Goal: Task Accomplishment & Management: Complete application form

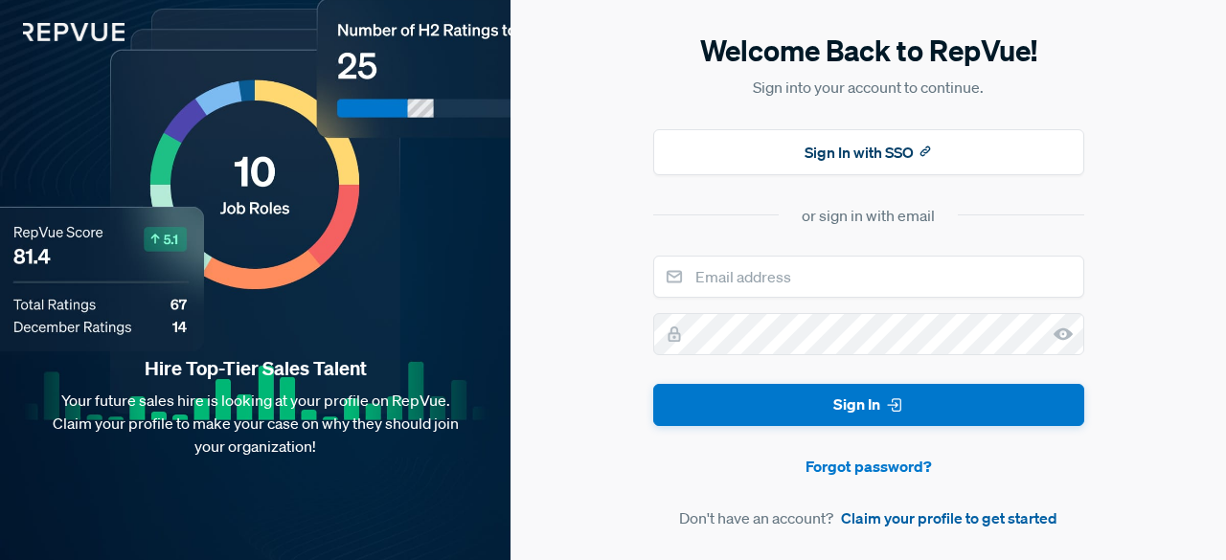
click at [892, 518] on link "Claim your profile to get started" at bounding box center [949, 518] width 216 height 23
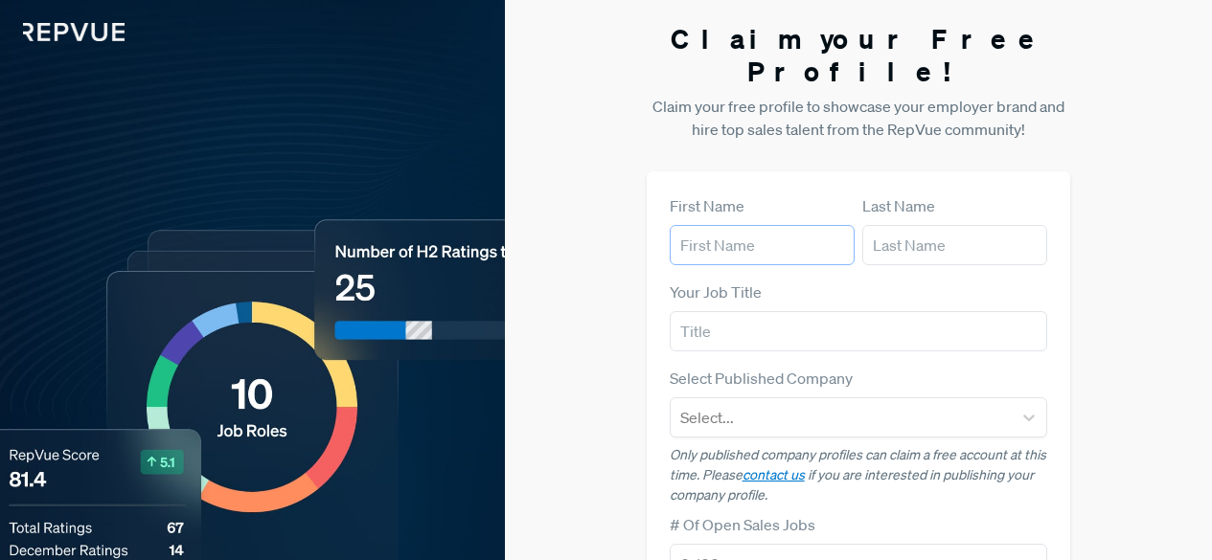
click at [725, 225] on input "text" at bounding box center [761, 245] width 185 height 40
type input "[PERSON_NAME]"
type input "GBB"
click at [814, 404] on div at bounding box center [841, 417] width 323 height 27
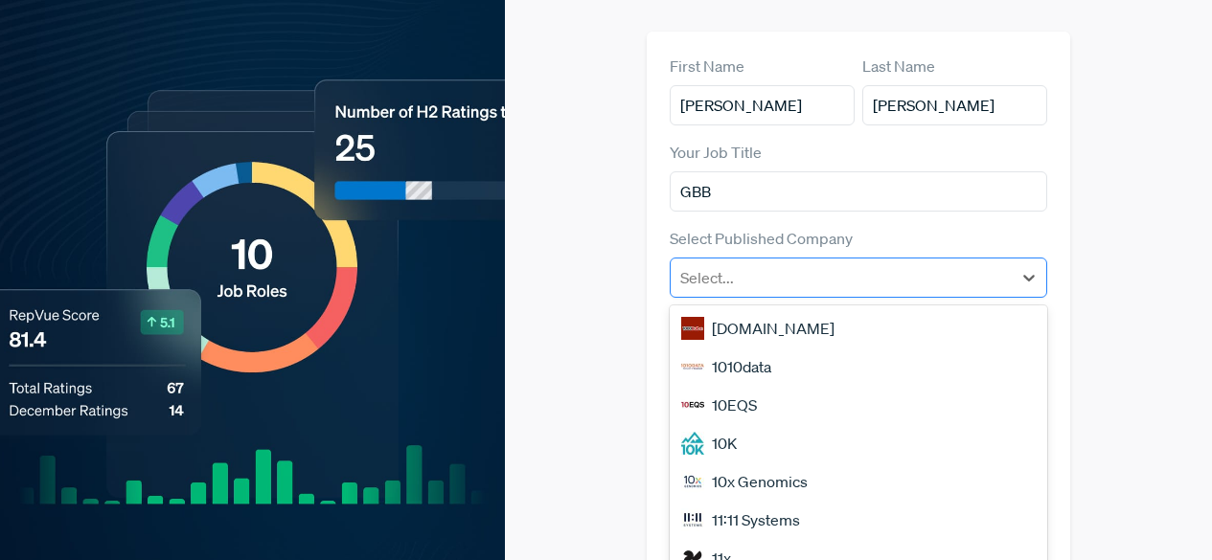
scroll to position [148, 0]
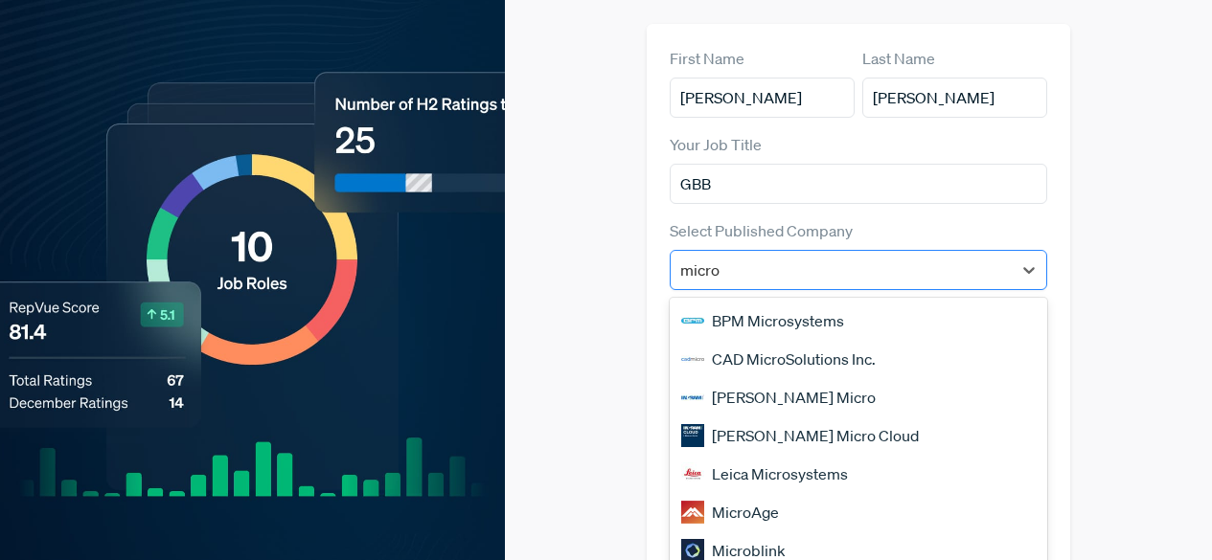
type input "micros"
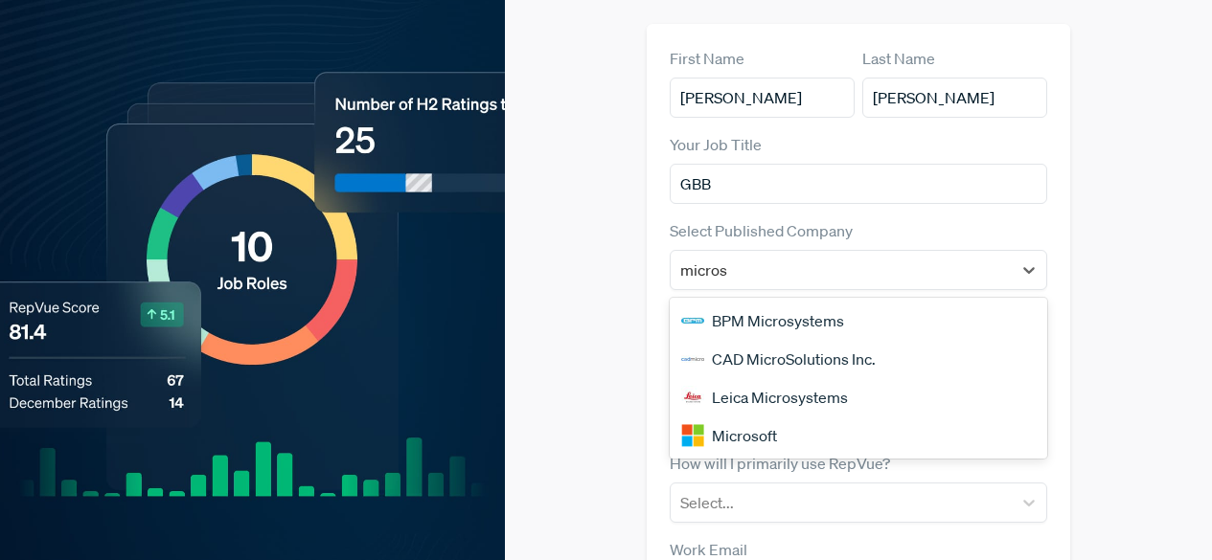
click at [784, 417] on div "Microsoft" at bounding box center [858, 436] width 378 height 38
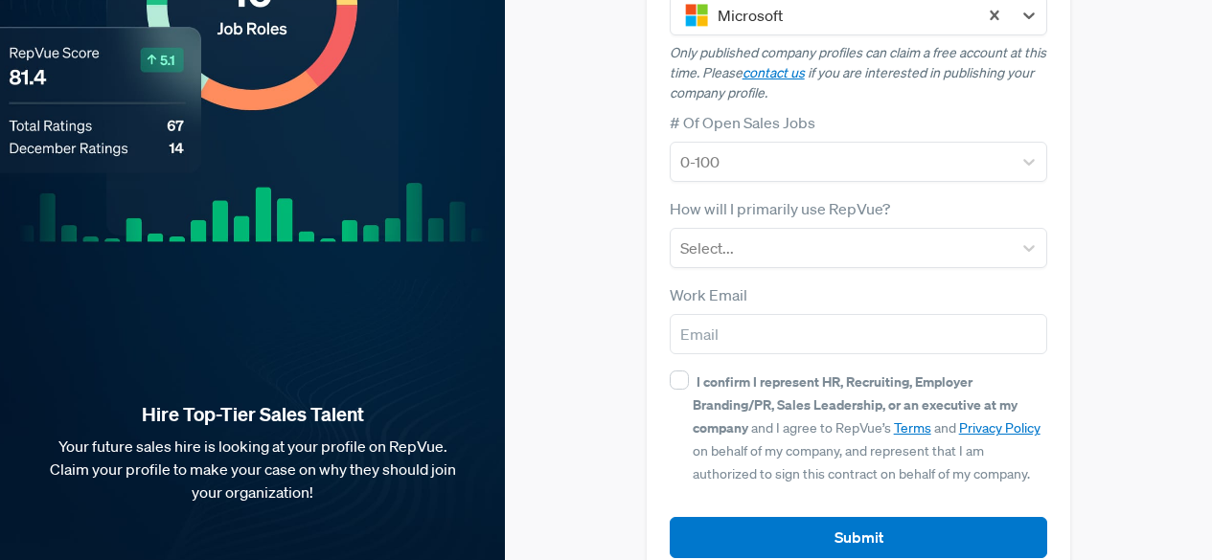
scroll to position [403, 0]
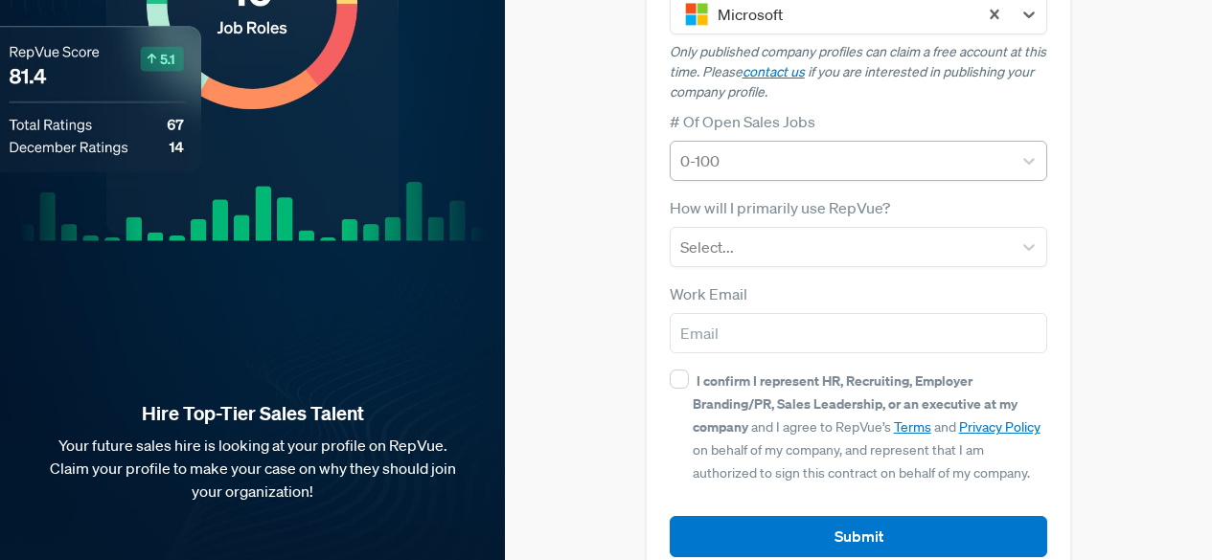
click at [1010, 144] on div "0-100" at bounding box center [841, 161] width 342 height 34
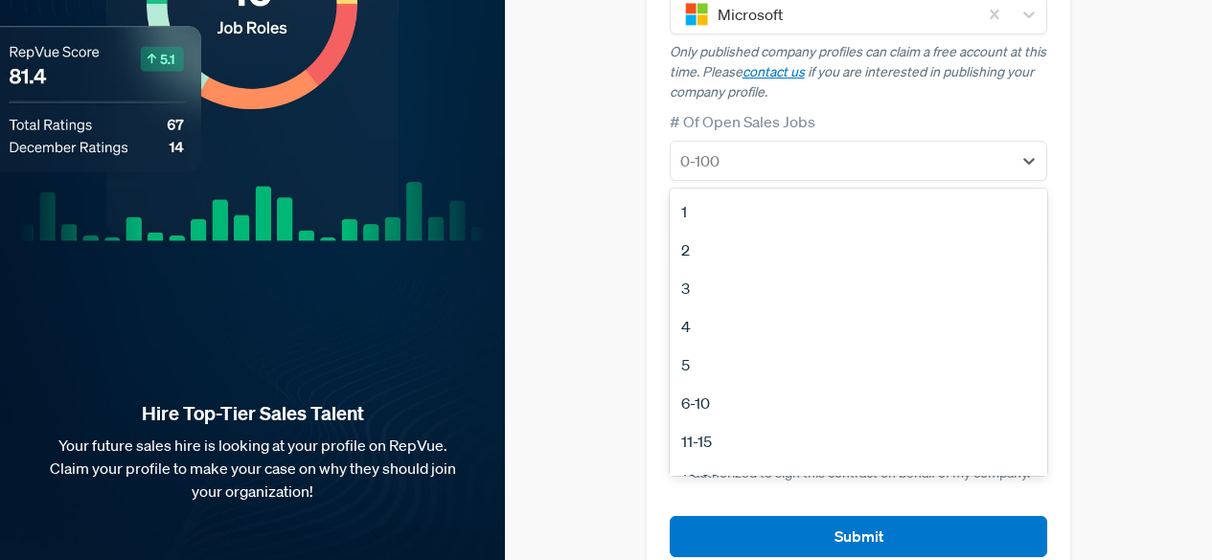
click at [685, 384] on div "6-10" at bounding box center [858, 403] width 378 height 38
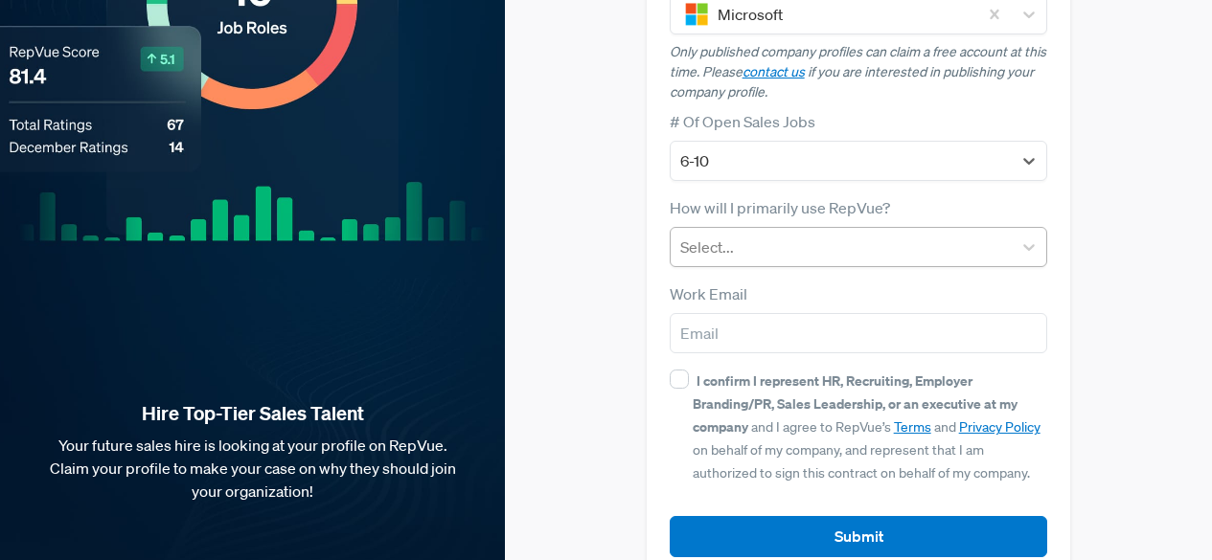
click at [766, 234] on div at bounding box center [841, 247] width 323 height 27
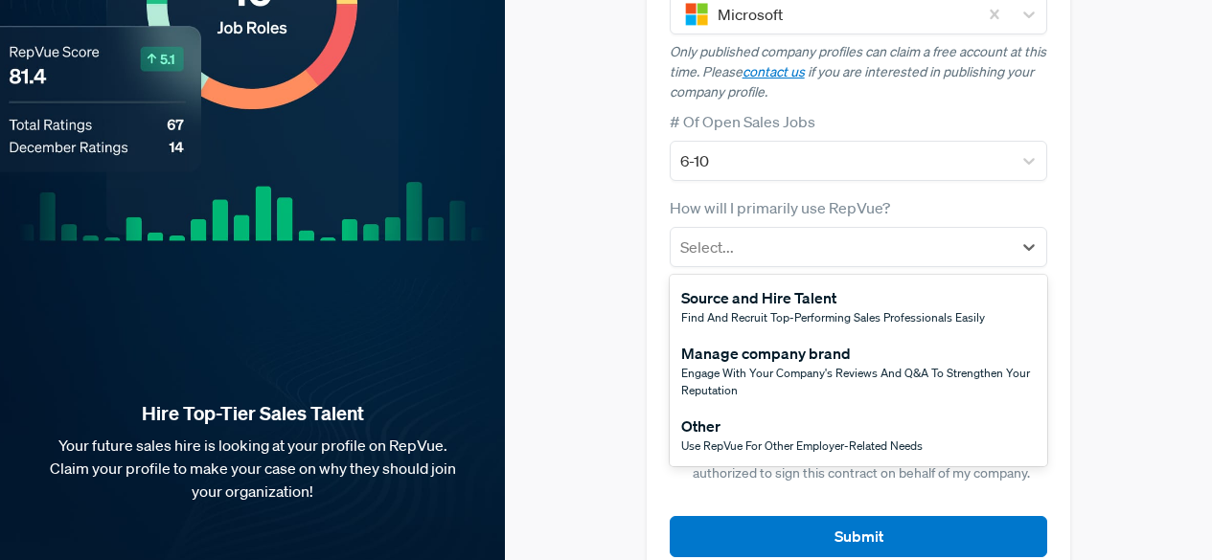
click at [708, 438] on span "Use RepVue for other employer-related needs" at bounding box center [801, 446] width 241 height 16
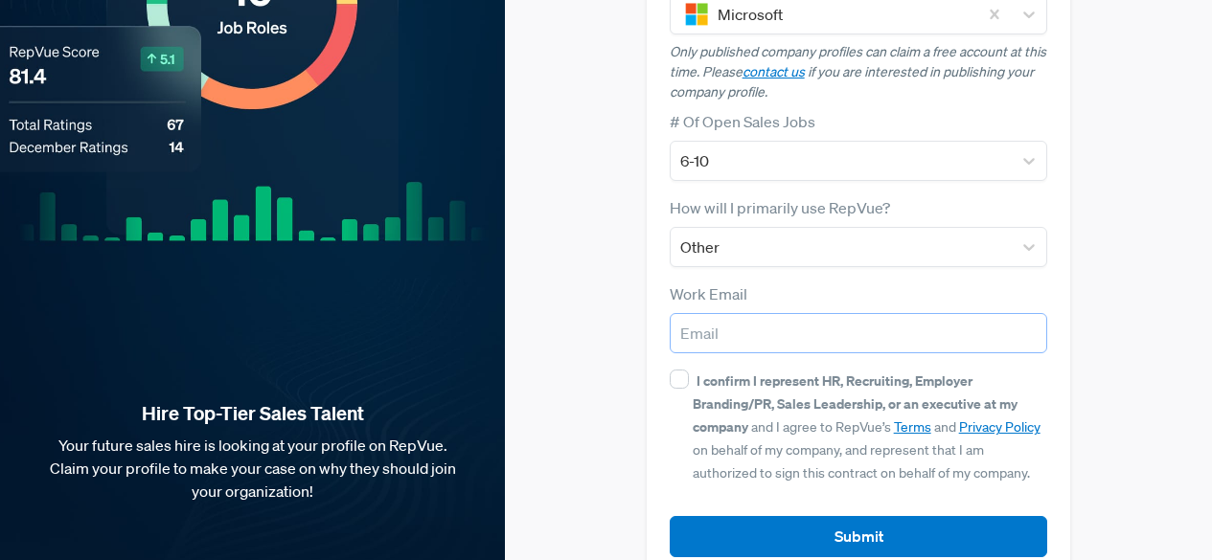
click at [752, 313] on input "email" at bounding box center [858, 333] width 378 height 40
type input "[EMAIL_ADDRESS][DOMAIN_NAME]"
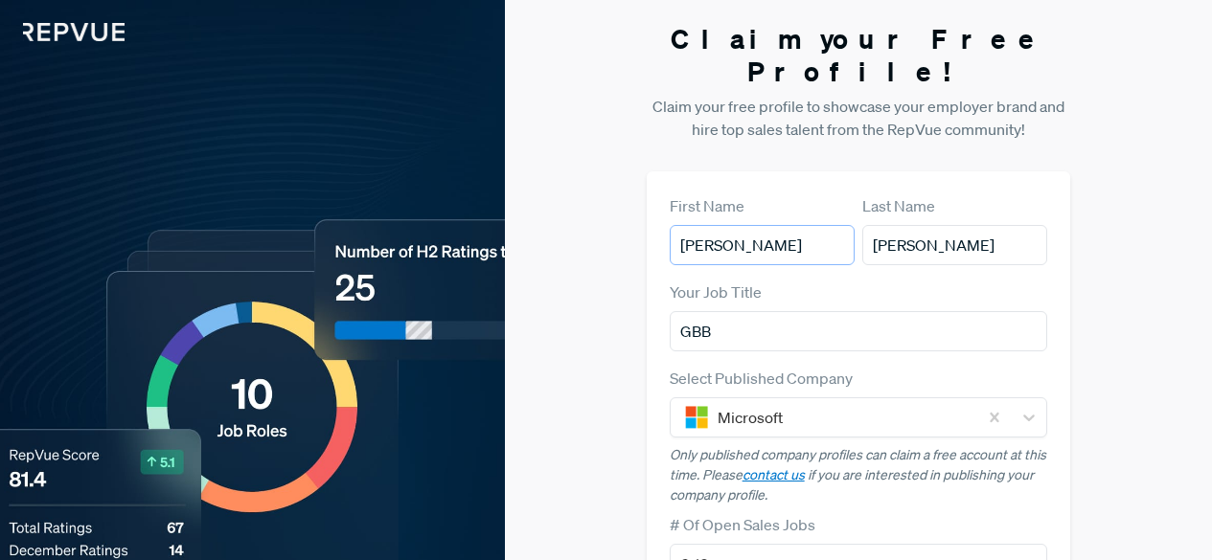
click at [759, 225] on input "[PERSON_NAME]" at bounding box center [761, 245] width 185 height 40
type input "H"
type input "[PERSON_NAME]"
click at [1173, 333] on div "Claim your Free Profile! Claim your free profile to showcase your employer bran…" at bounding box center [858, 503] width 707 height 1007
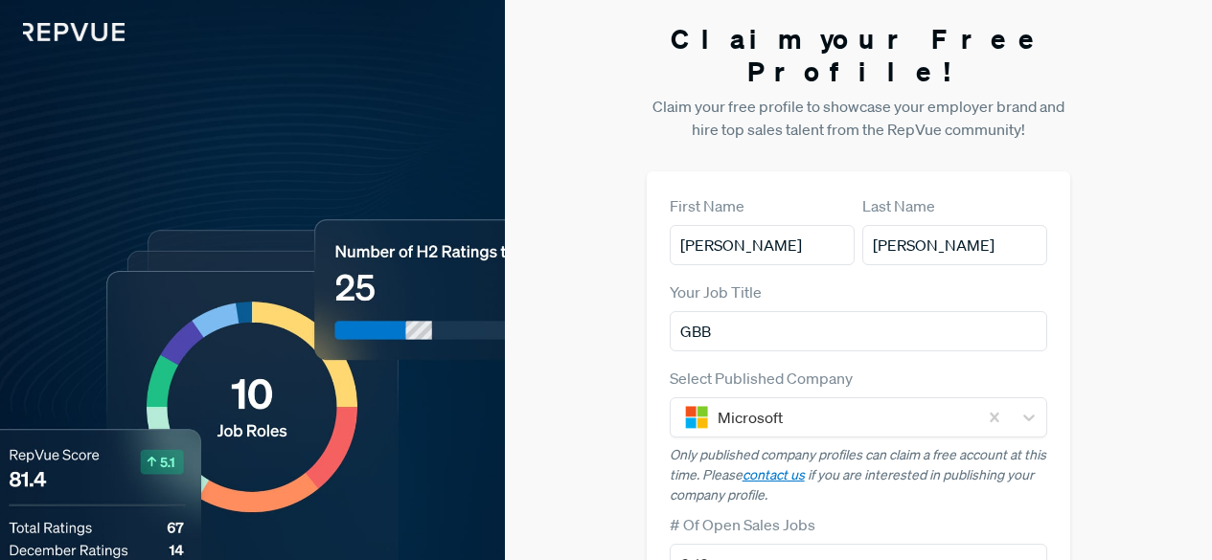
scroll to position [414, 0]
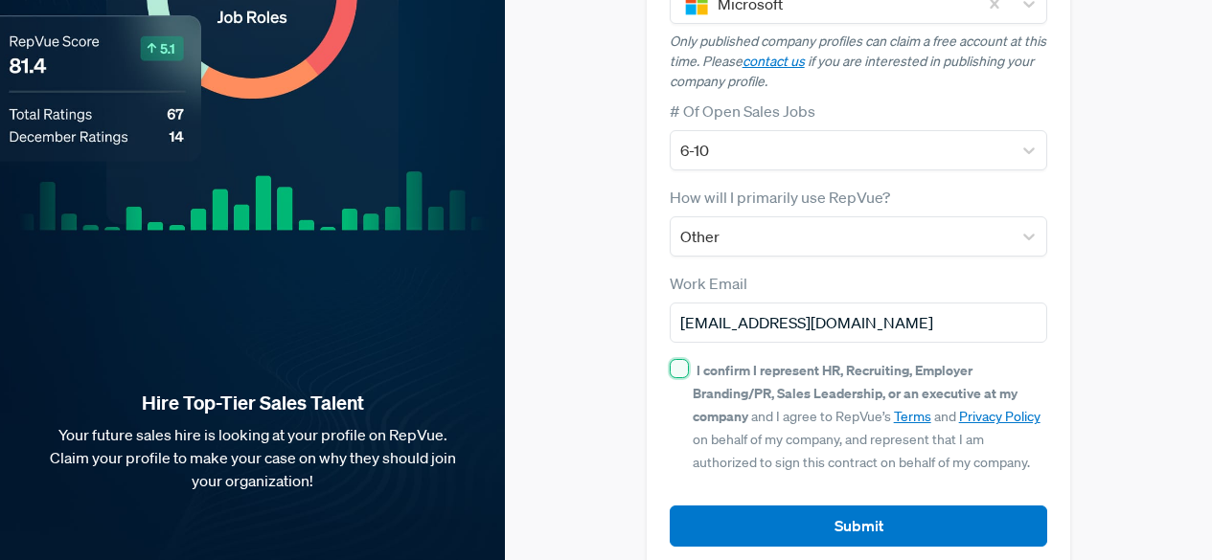
click at [672, 359] on input "I confirm I represent HR, Recruiting, Employer Branding/PR, Sales Leadership, o…" at bounding box center [678, 368] width 19 height 19
checkbox input "true"
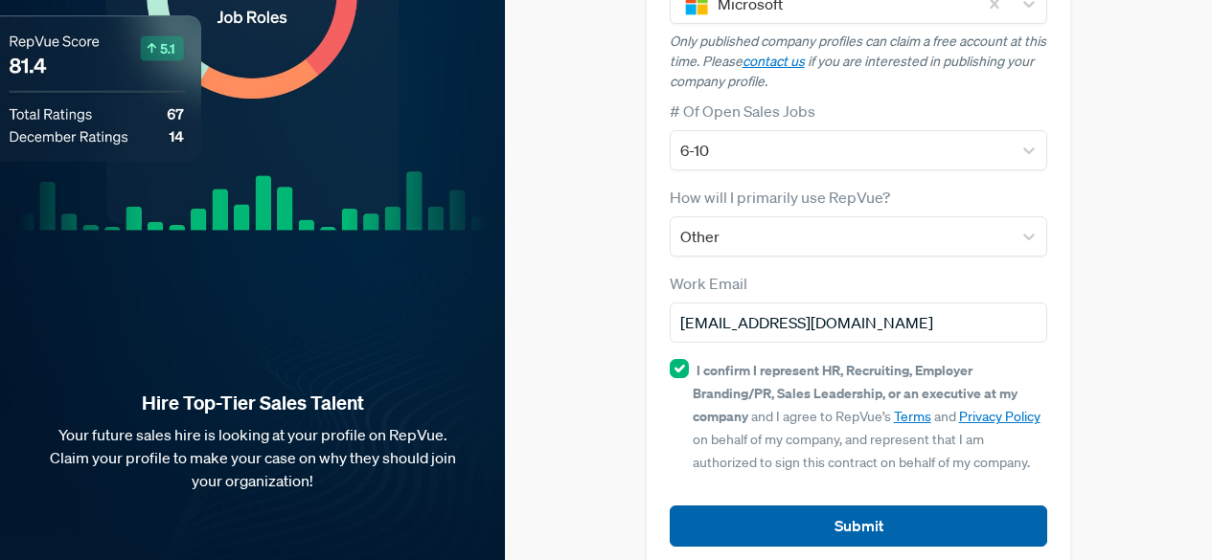
click at [763, 506] on button "Submit" at bounding box center [858, 526] width 378 height 41
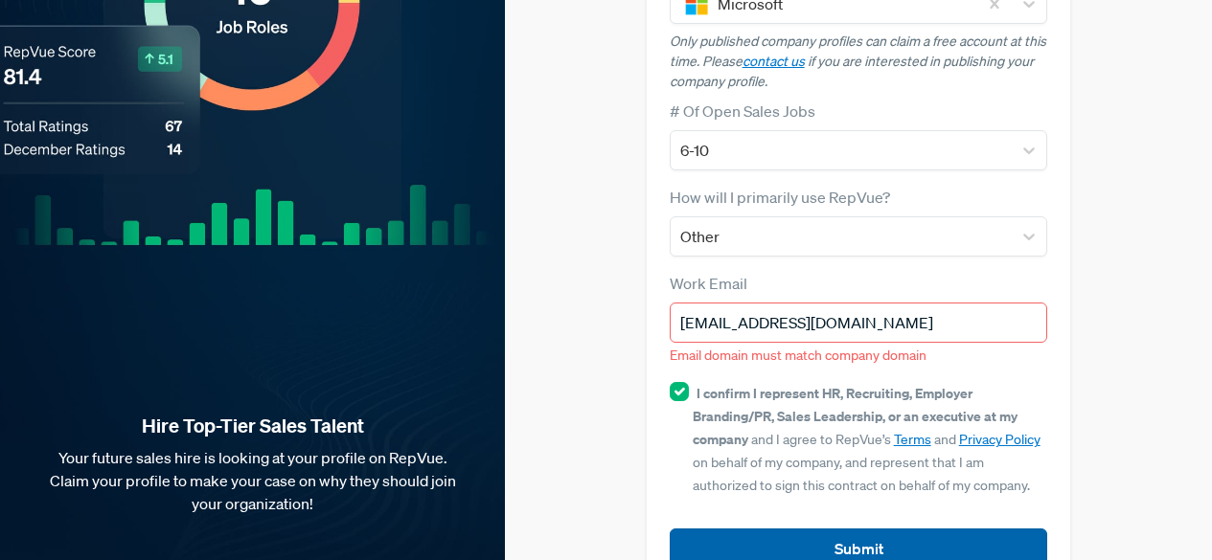
scroll to position [437, 0]
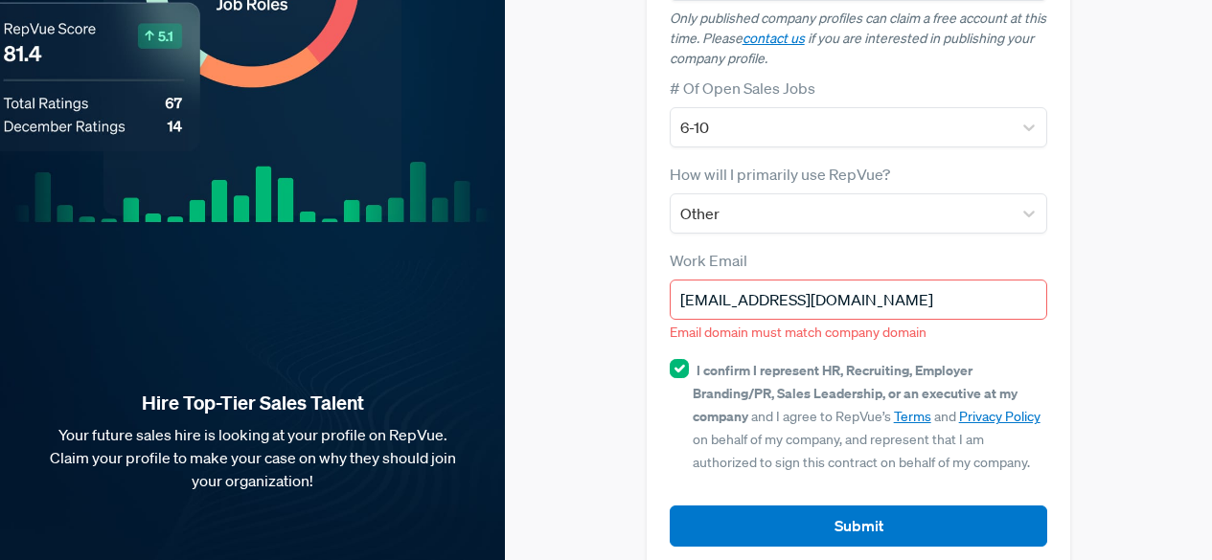
click at [790, 280] on input "[EMAIL_ADDRESS][DOMAIN_NAME]" at bounding box center [858, 300] width 378 height 40
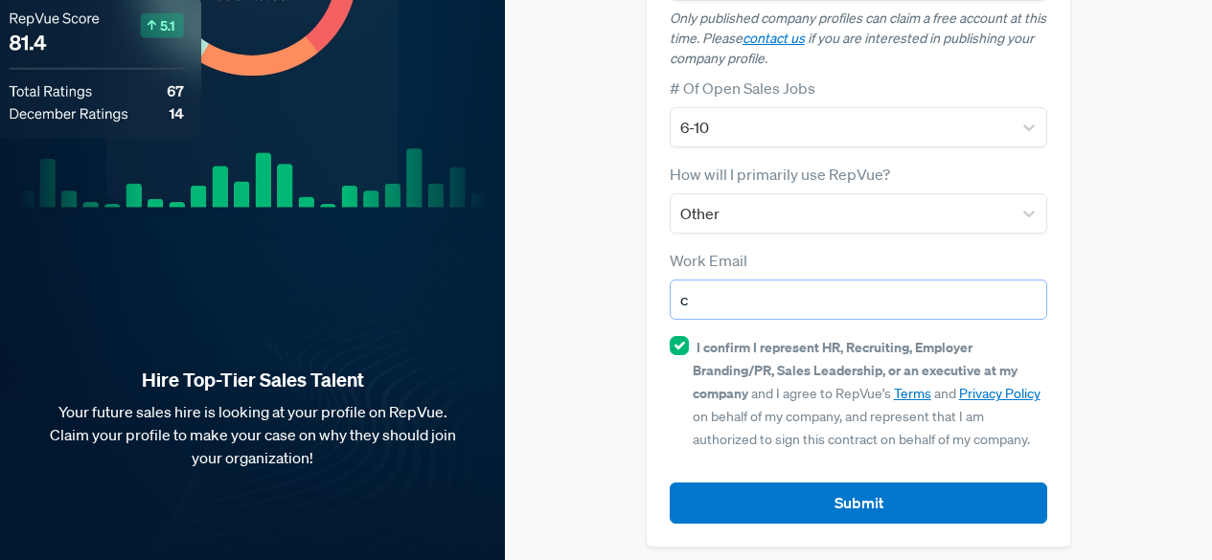
scroll to position [414, 0]
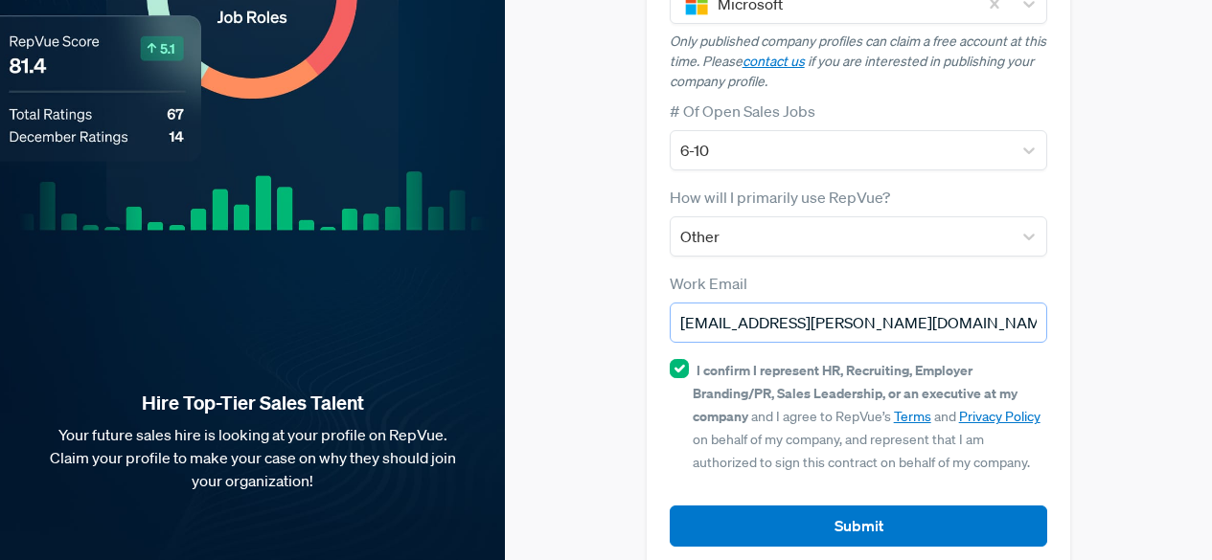
click at [722, 303] on input "[EMAIL_ADDRESS][PERSON_NAME][DOMAIN_NAME]" at bounding box center [858, 323] width 378 height 40
click at [720, 303] on input "[EMAIL_ADDRESS][PERSON_NAME][DOMAIN_NAME]" at bounding box center [858, 323] width 378 height 40
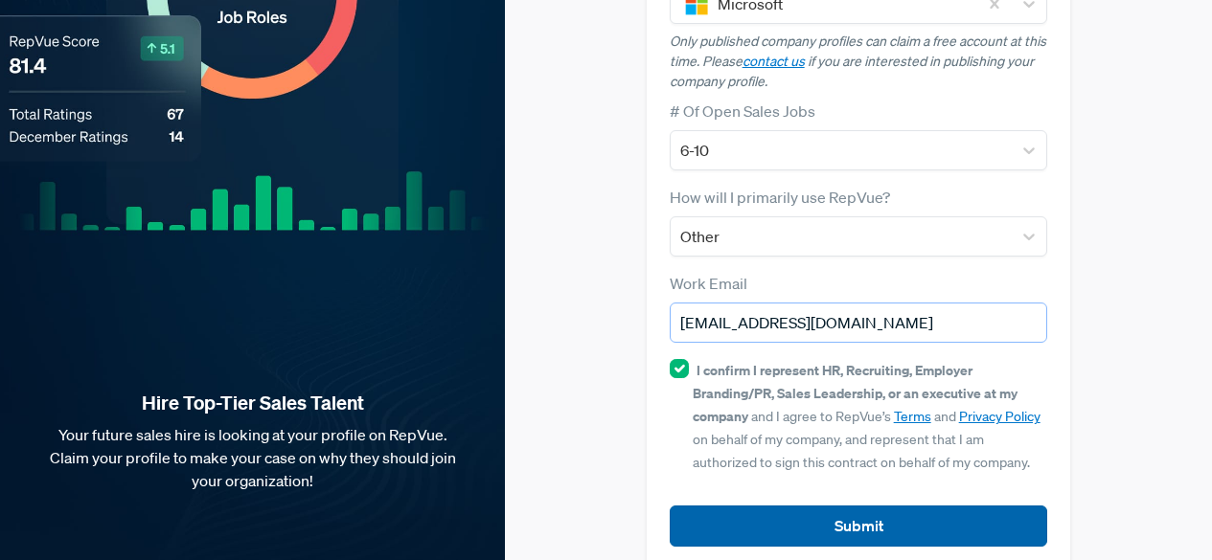
type input "[EMAIL_ADDRESS][DOMAIN_NAME]"
click at [742, 506] on button "Submit" at bounding box center [858, 526] width 378 height 41
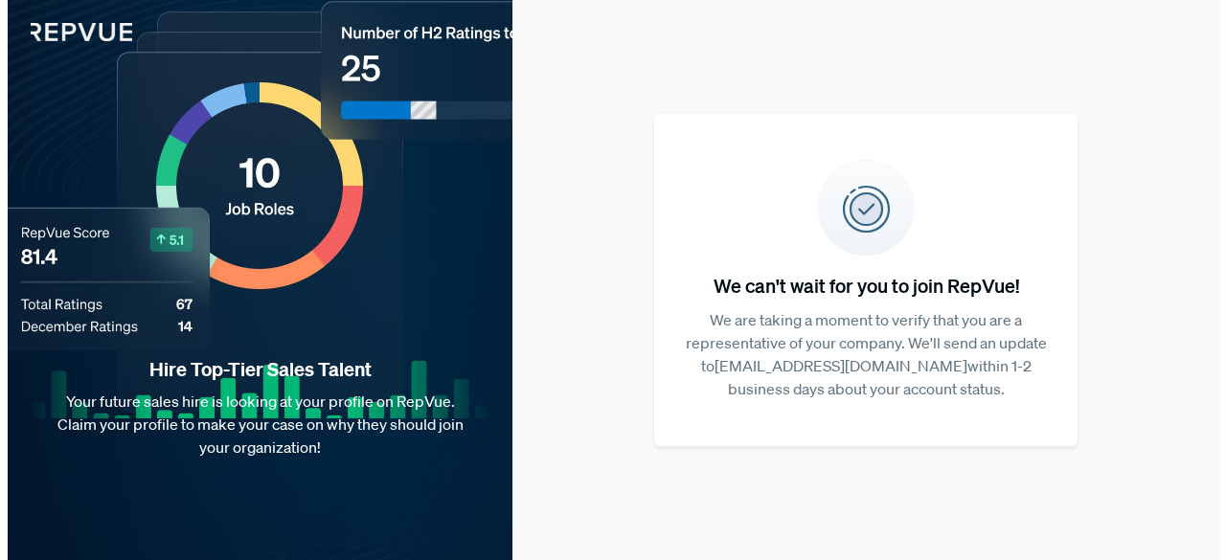
scroll to position [0, 0]
